Goal: Information Seeking & Learning: Learn about a topic

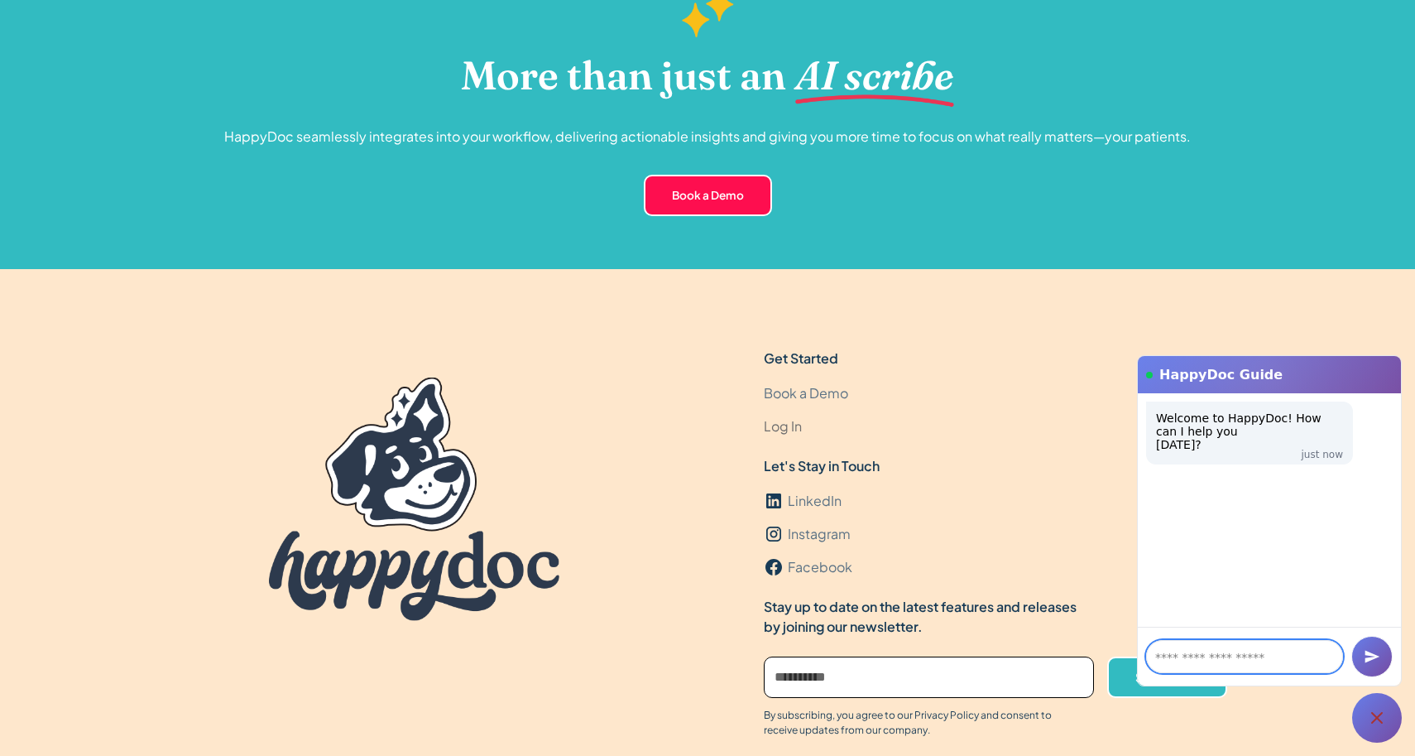
scroll to position [4966, 0]
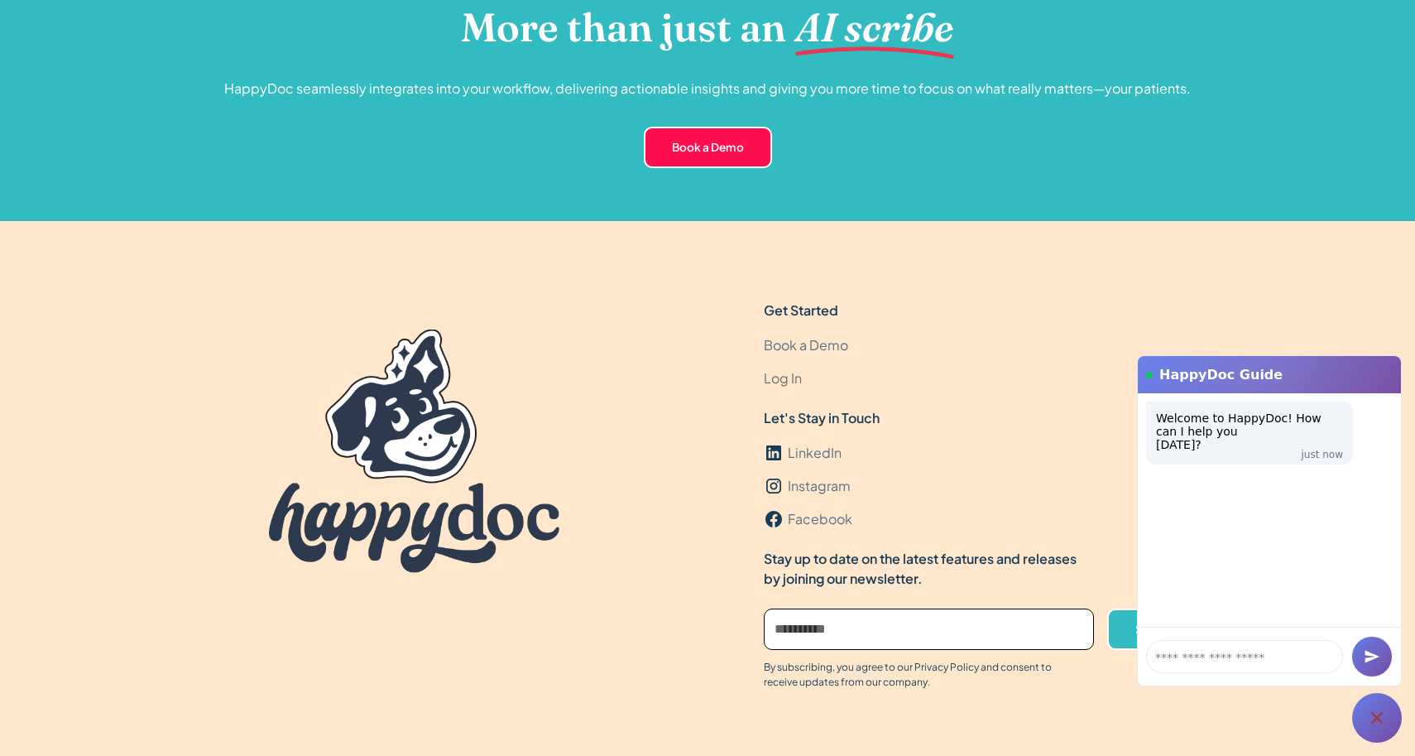
click at [789, 379] on link "Log In" at bounding box center [783, 378] width 38 height 33
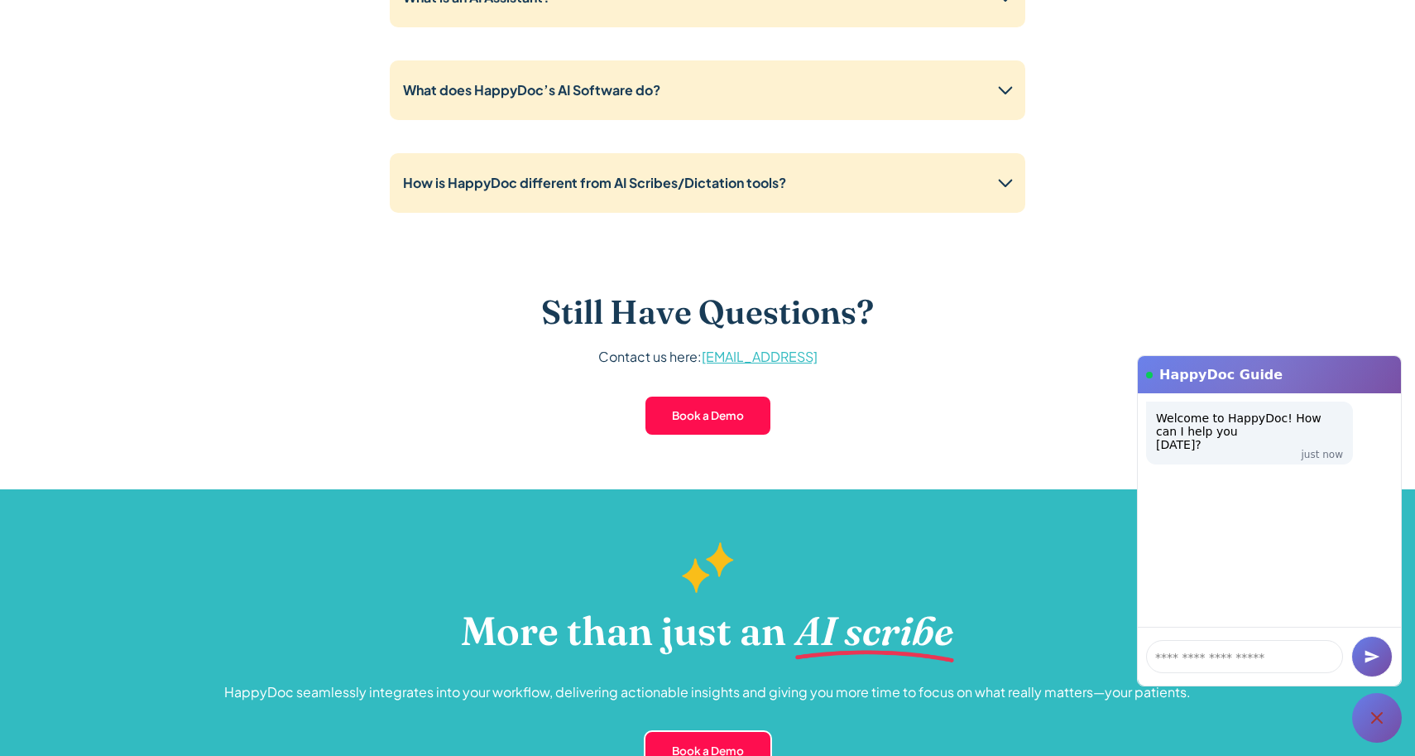
scroll to position [4075, 0]
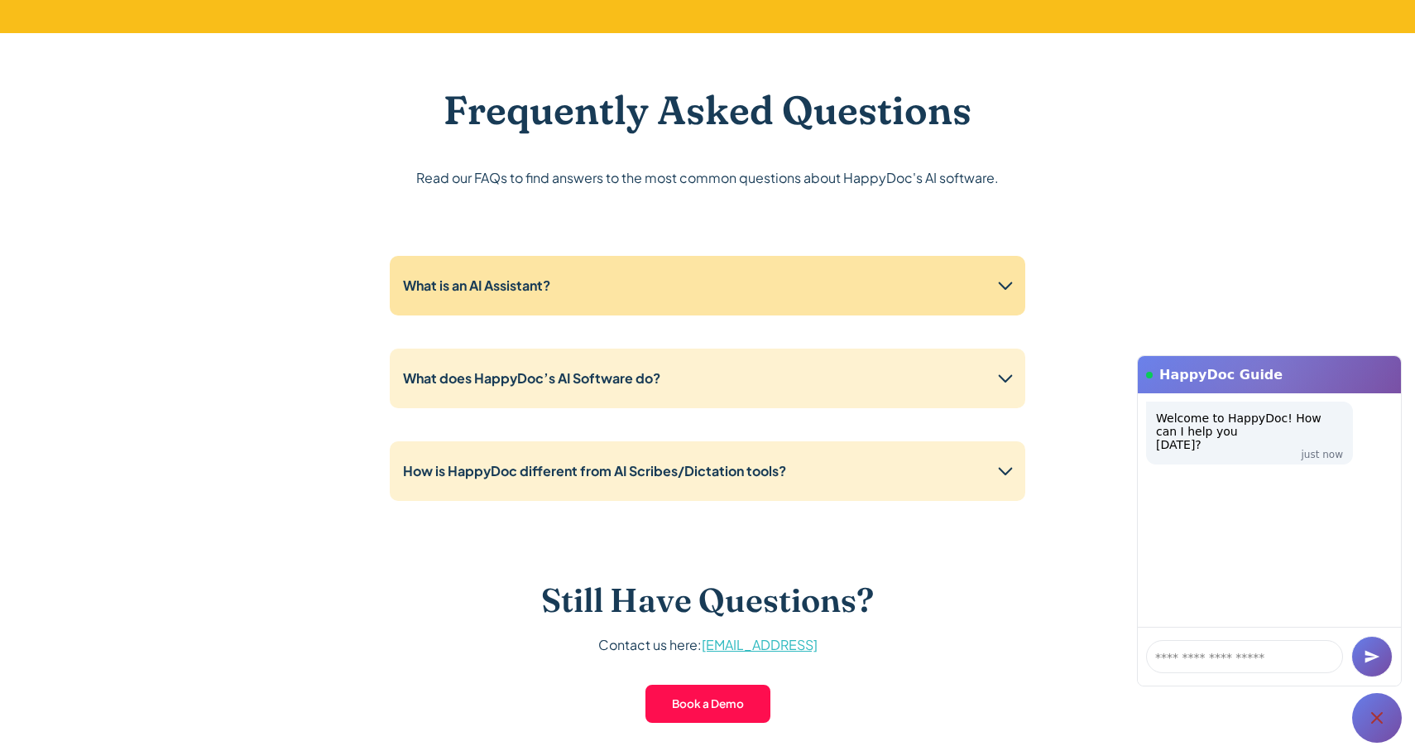
click at [948, 278] on div "What is an AI Assistant?" at bounding box center [708, 286] width 636 height 60
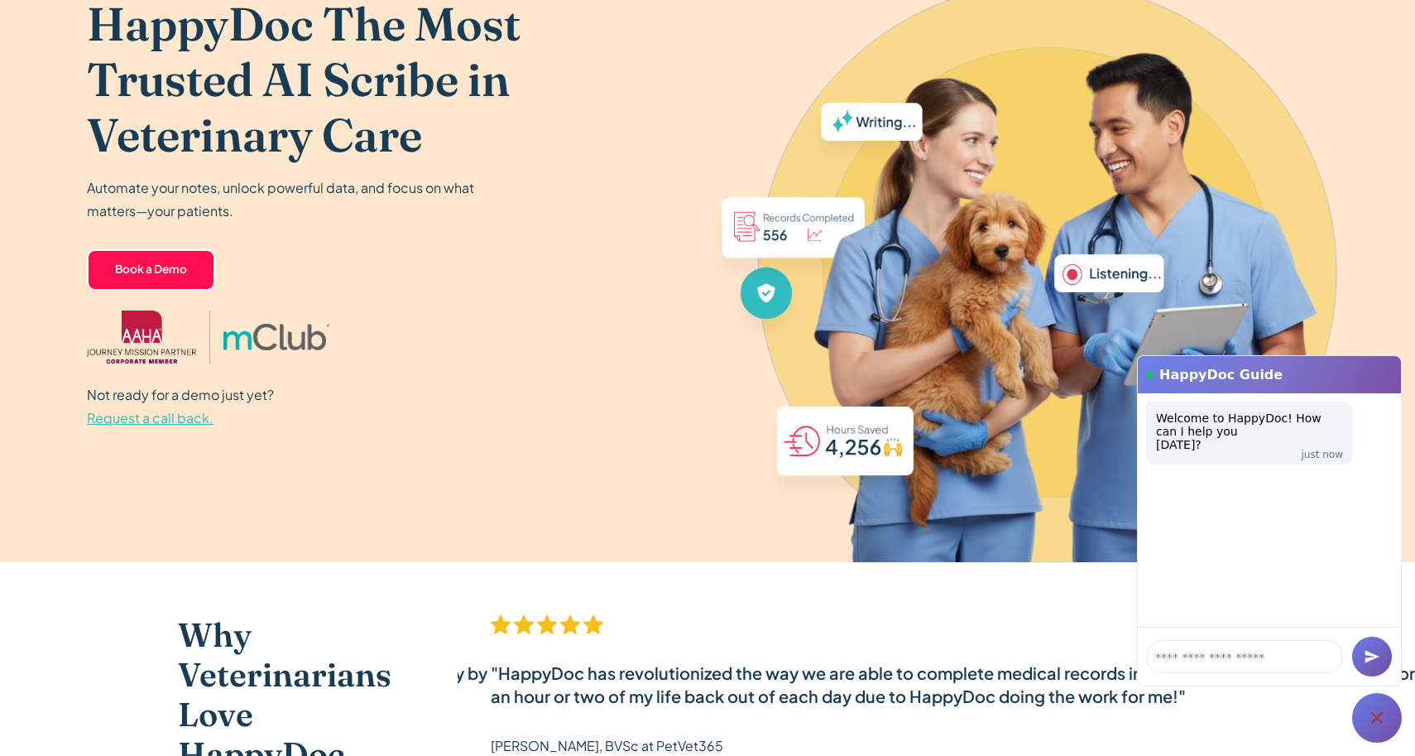
scroll to position [0, 0]
